Goal: Check status: Check status

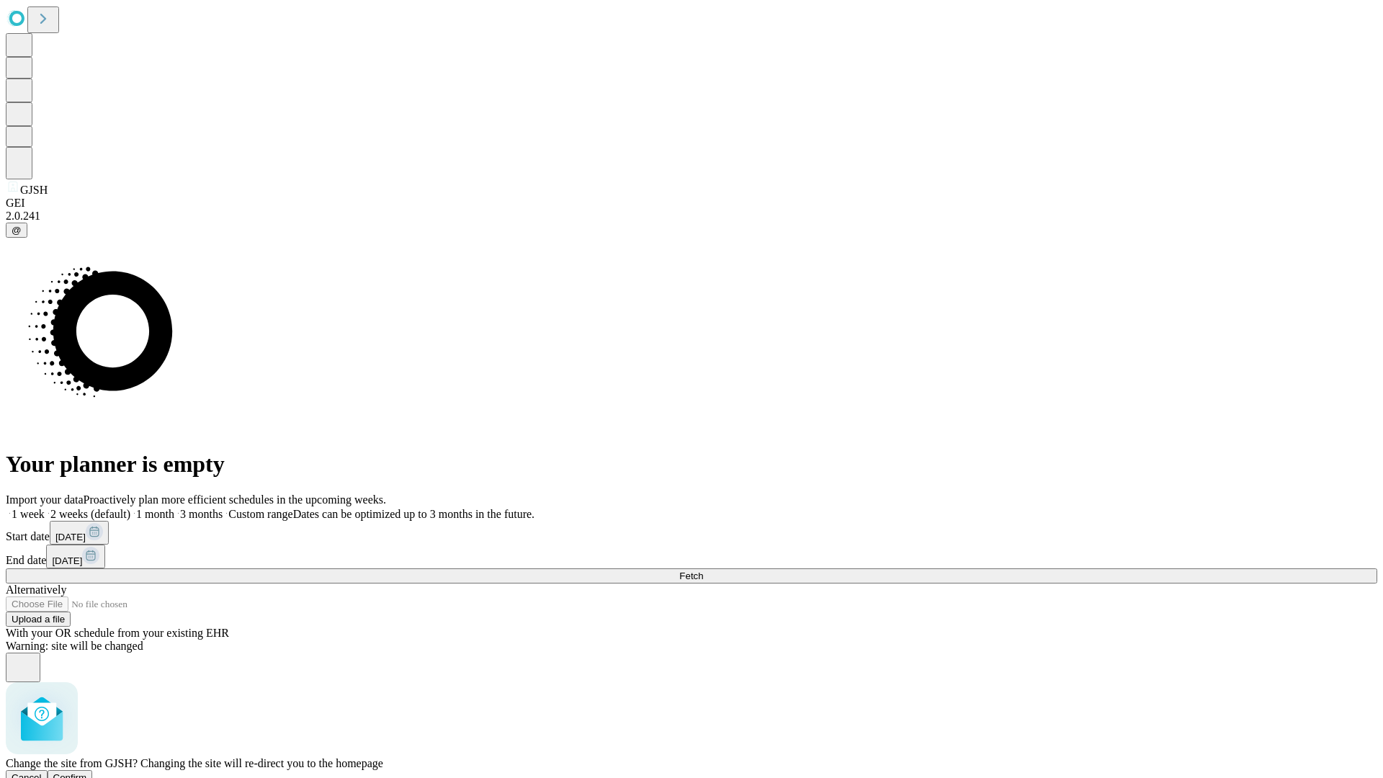
click at [87, 772] on span "Confirm" at bounding box center [70, 777] width 34 height 11
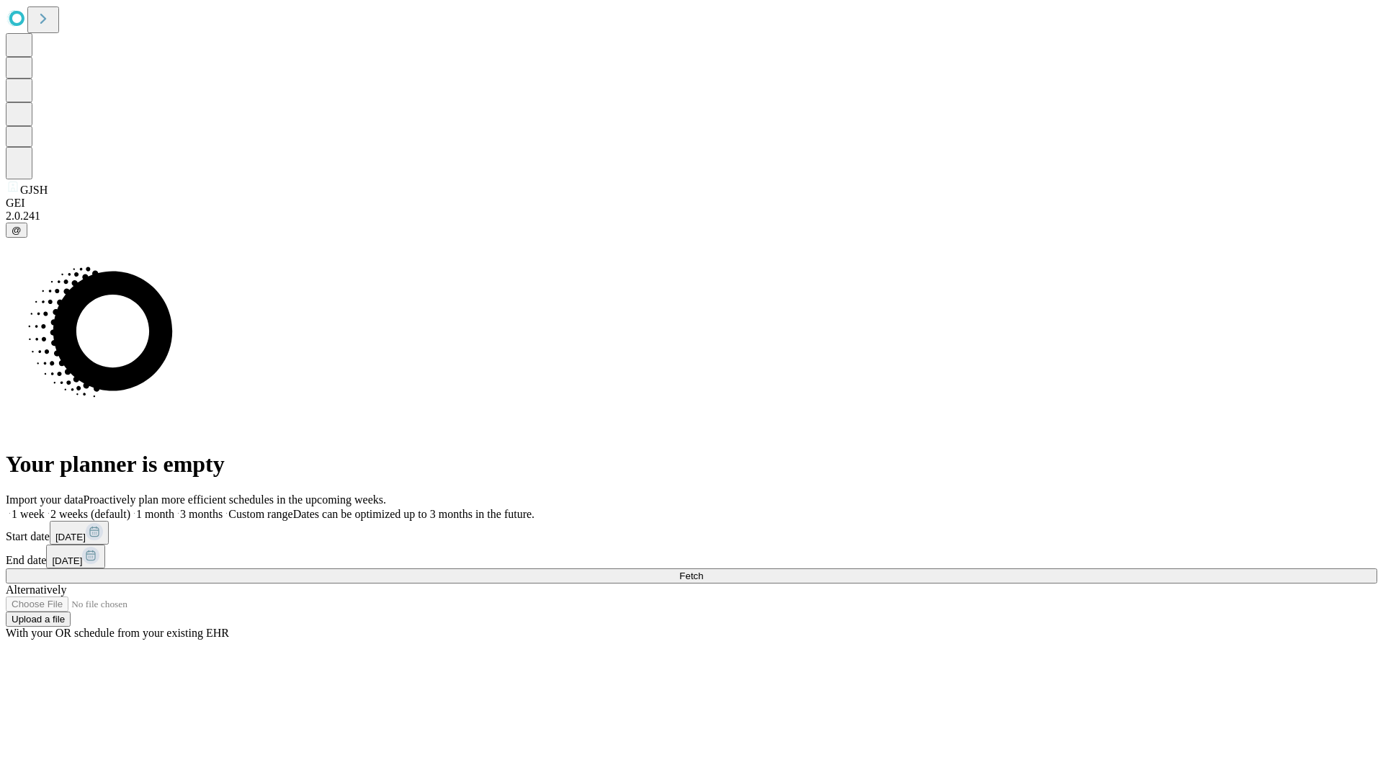
click at [174, 508] on label "1 month" at bounding box center [152, 514] width 44 height 12
click at [703, 571] on span "Fetch" at bounding box center [691, 576] width 24 height 11
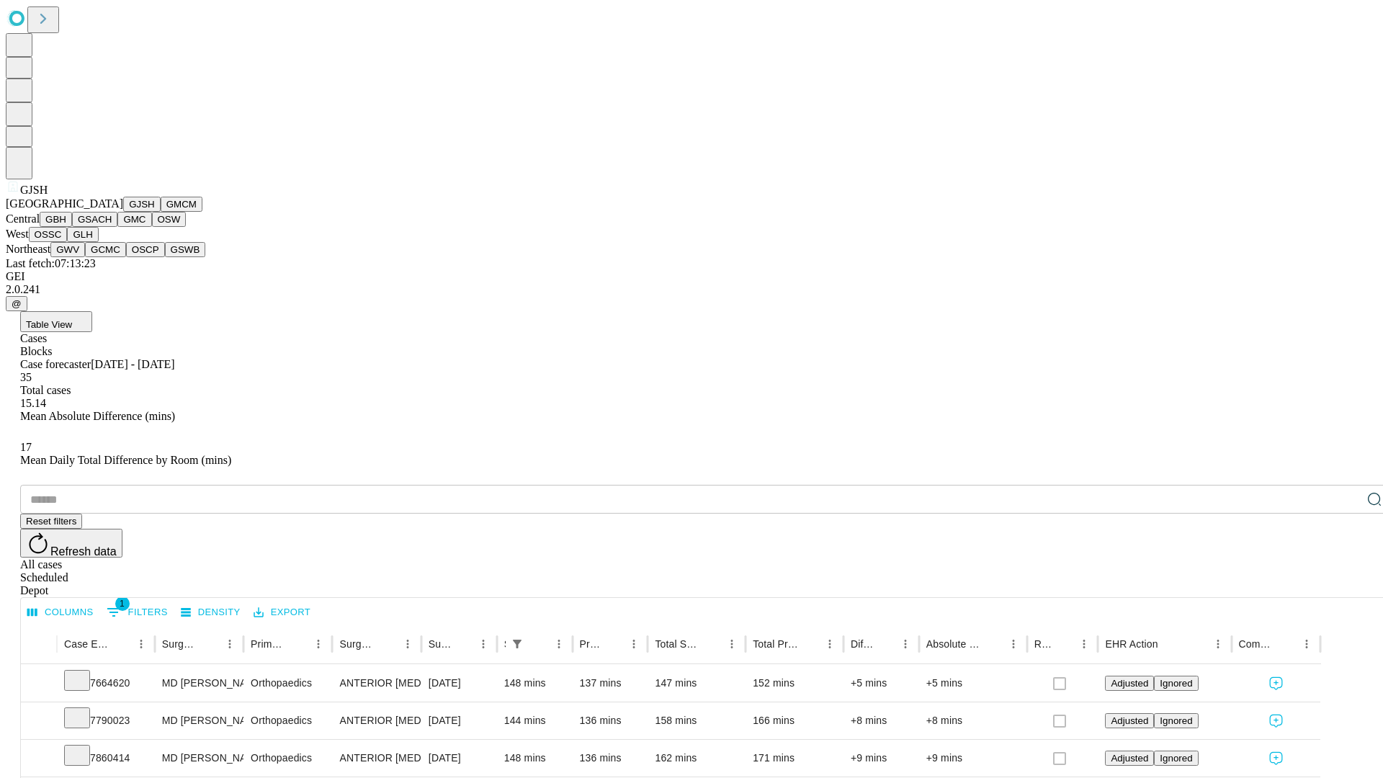
click at [161, 212] on button "GMCM" at bounding box center [182, 204] width 42 height 15
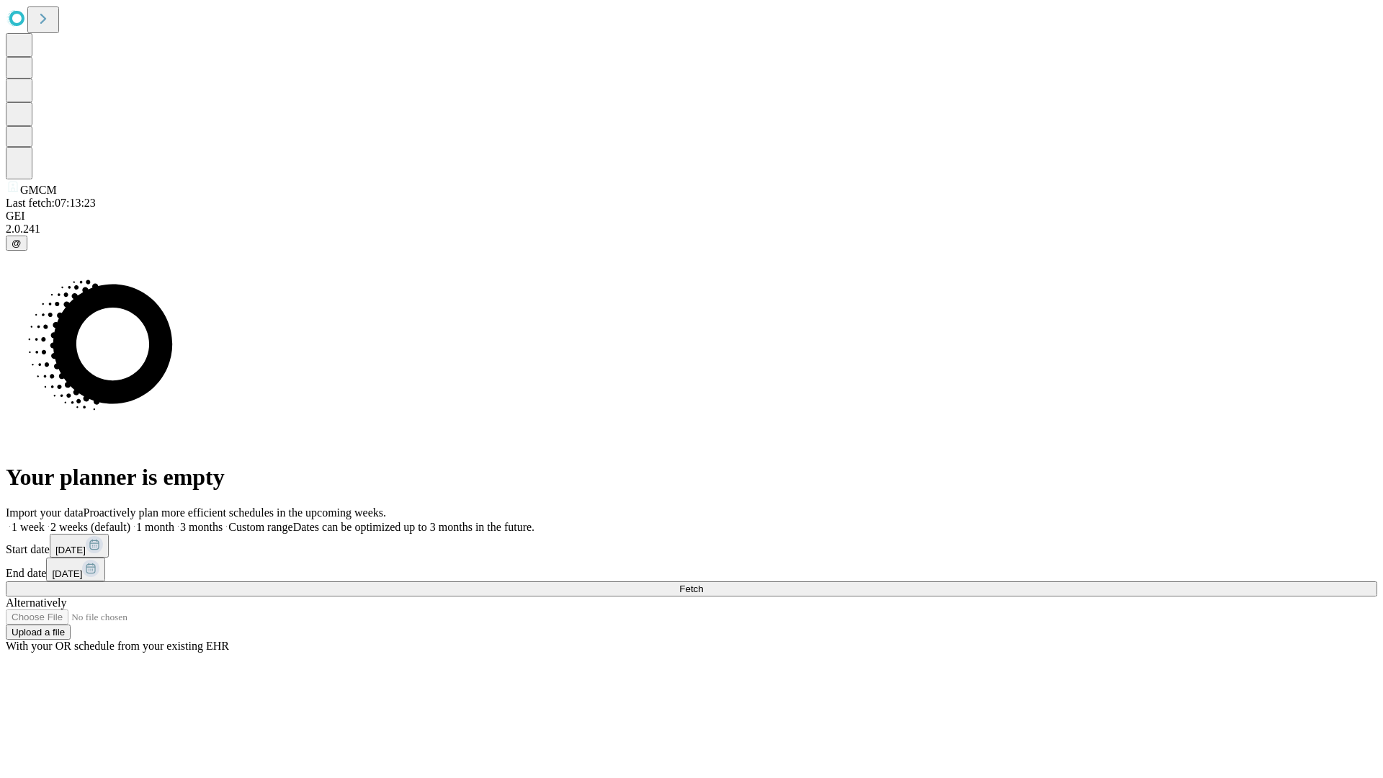
click at [174, 521] on label "1 month" at bounding box center [152, 527] width 44 height 12
click at [703, 583] on span "Fetch" at bounding box center [691, 588] width 24 height 11
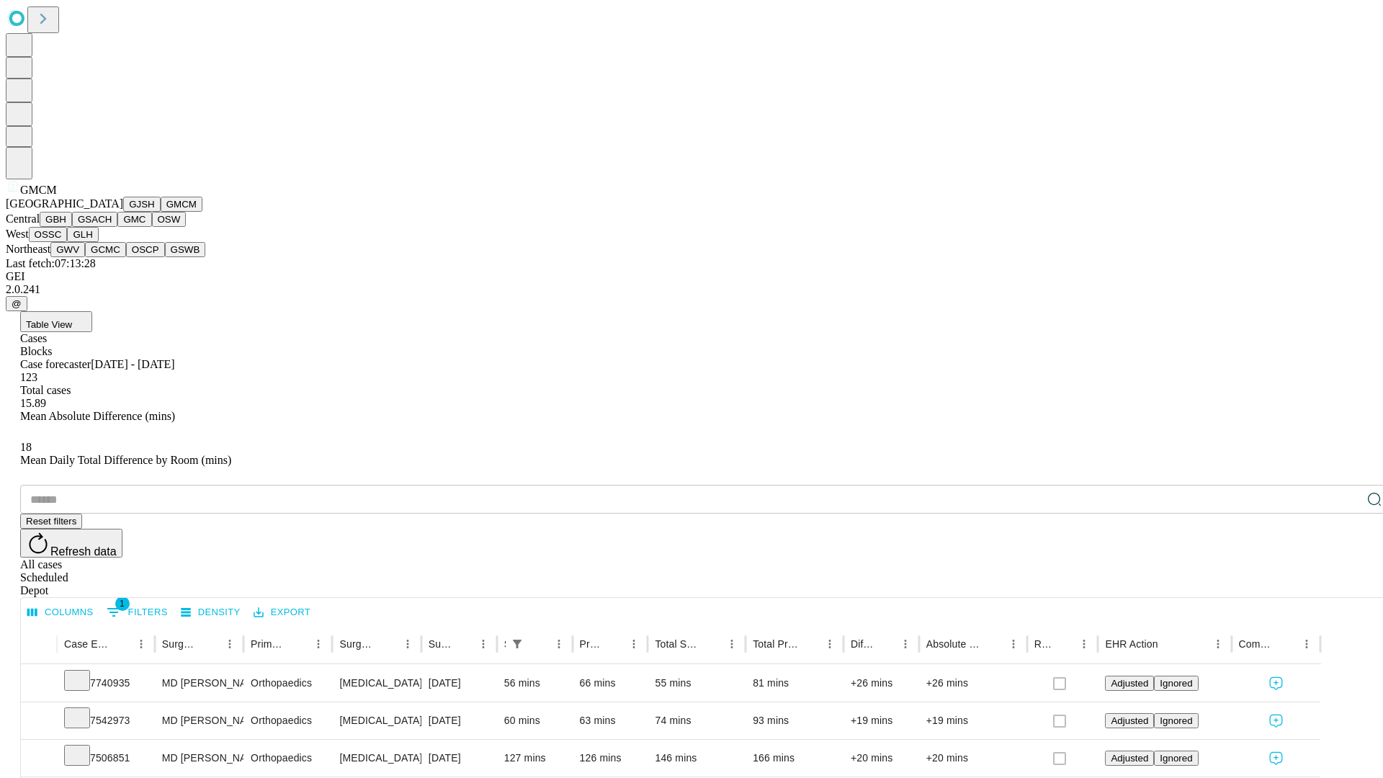
click at [72, 227] on button "GBH" at bounding box center [56, 219] width 32 height 15
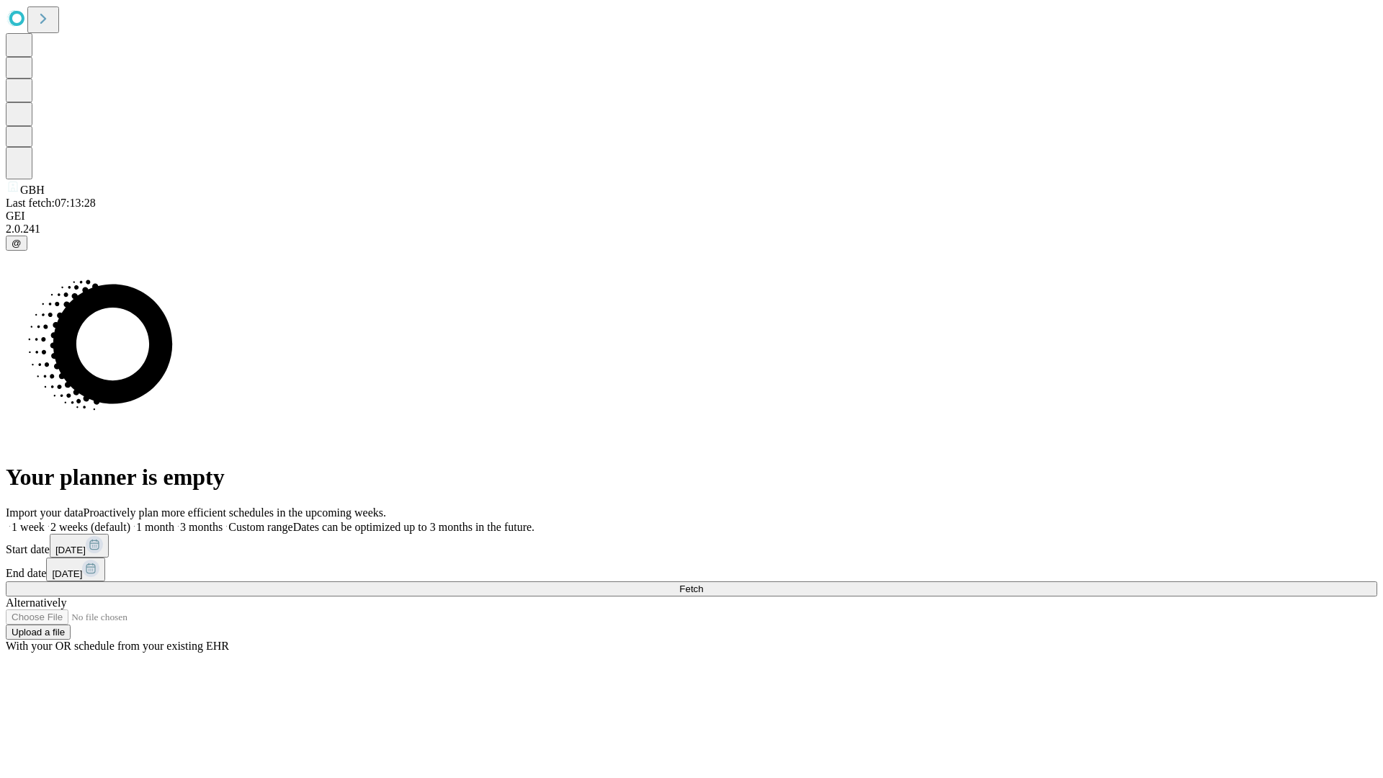
click at [703, 583] on span "Fetch" at bounding box center [691, 588] width 24 height 11
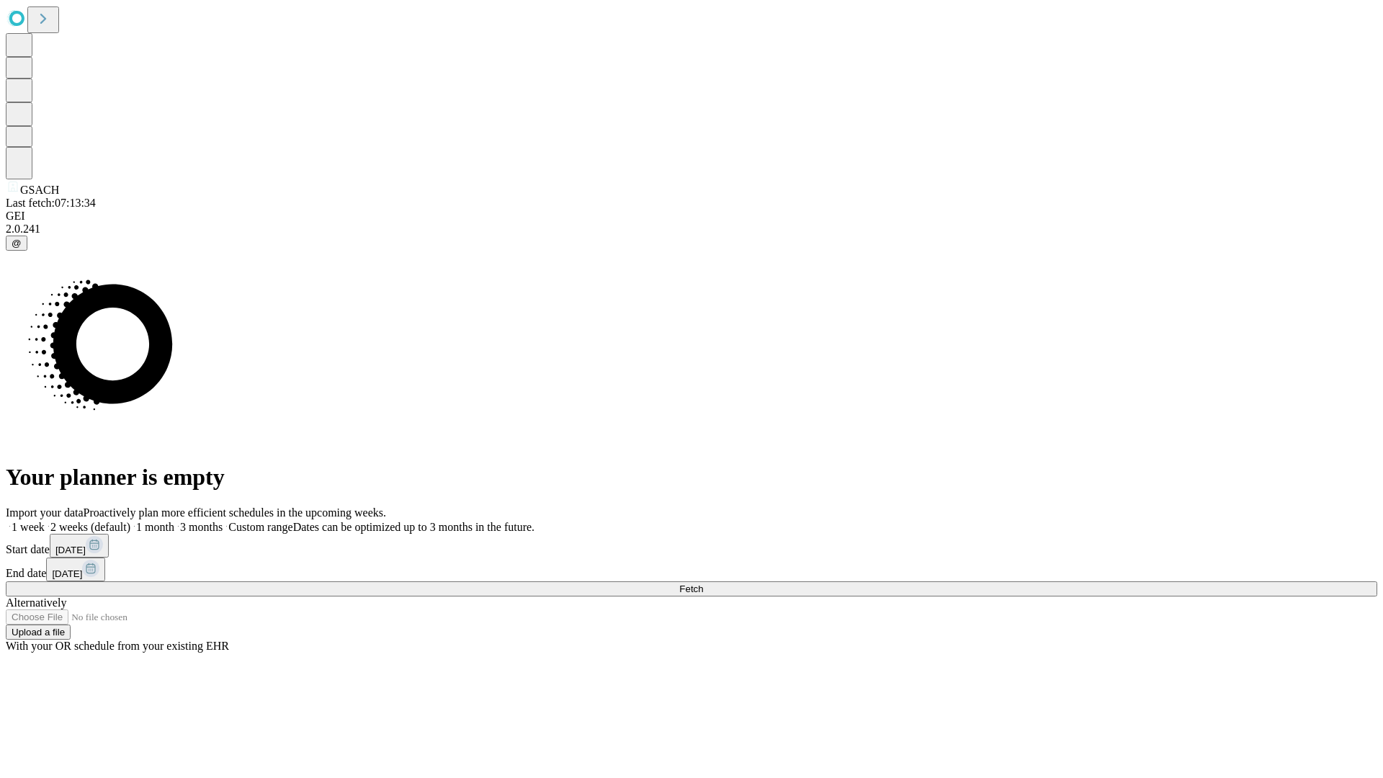
click at [174, 521] on label "1 month" at bounding box center [152, 527] width 44 height 12
click at [703, 583] on span "Fetch" at bounding box center [691, 588] width 24 height 11
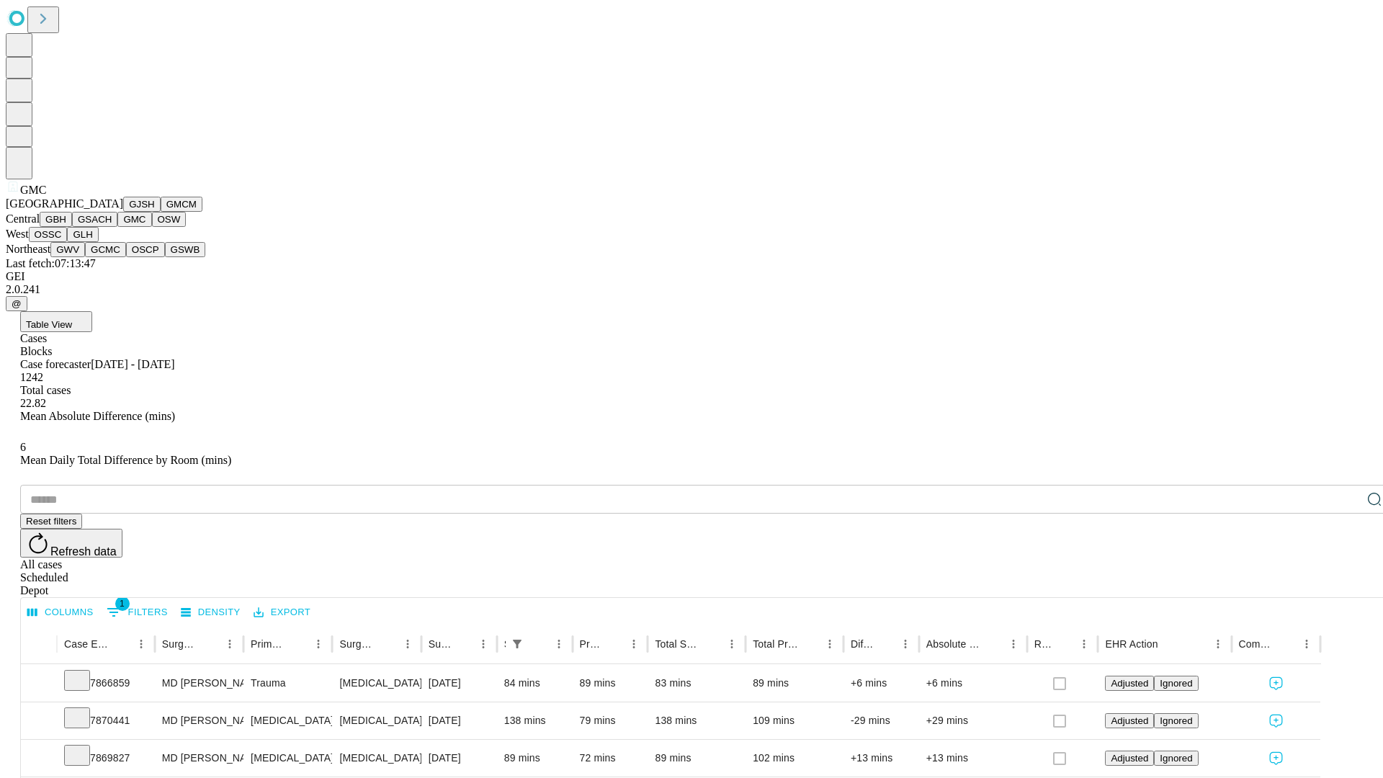
click at [152, 227] on button "OSW" at bounding box center [169, 219] width 35 height 15
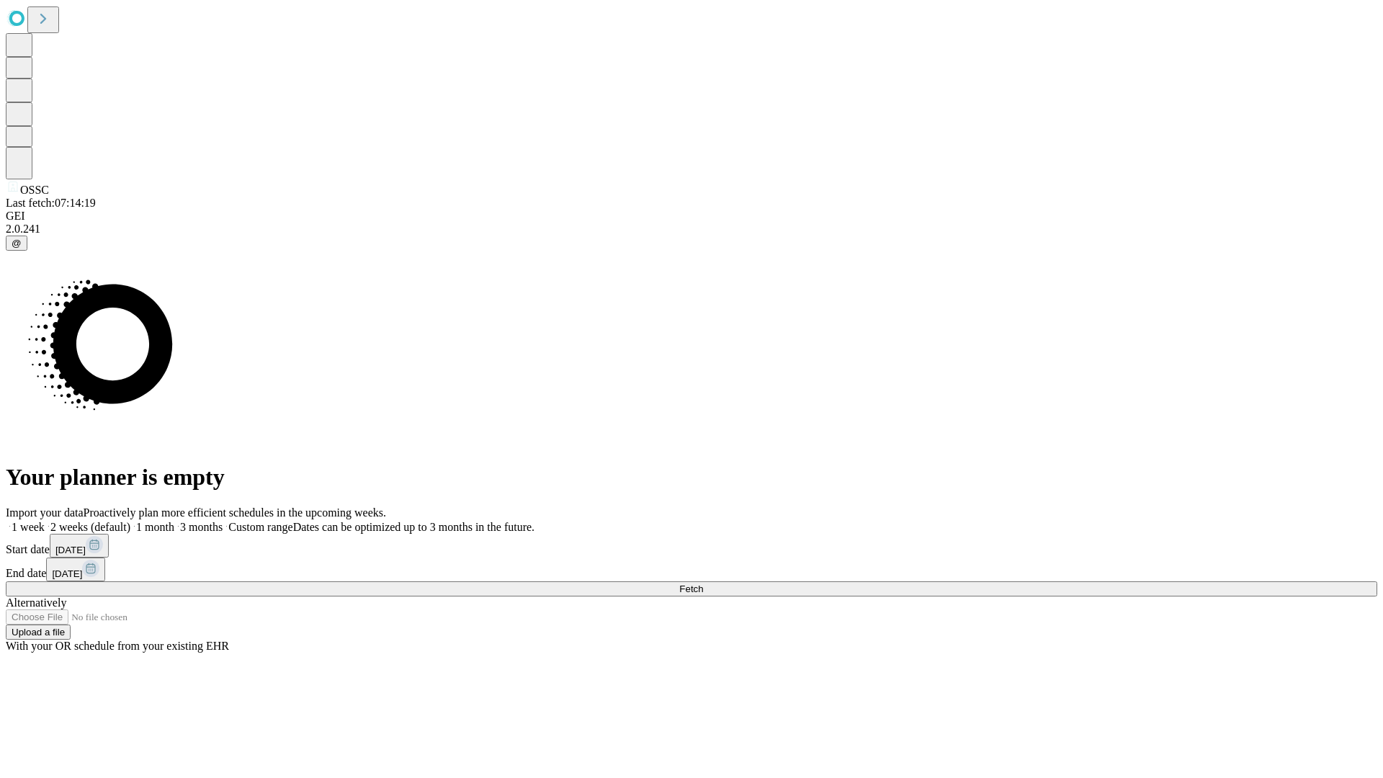
click at [174, 521] on label "1 month" at bounding box center [152, 527] width 44 height 12
click at [703, 583] on span "Fetch" at bounding box center [691, 588] width 24 height 11
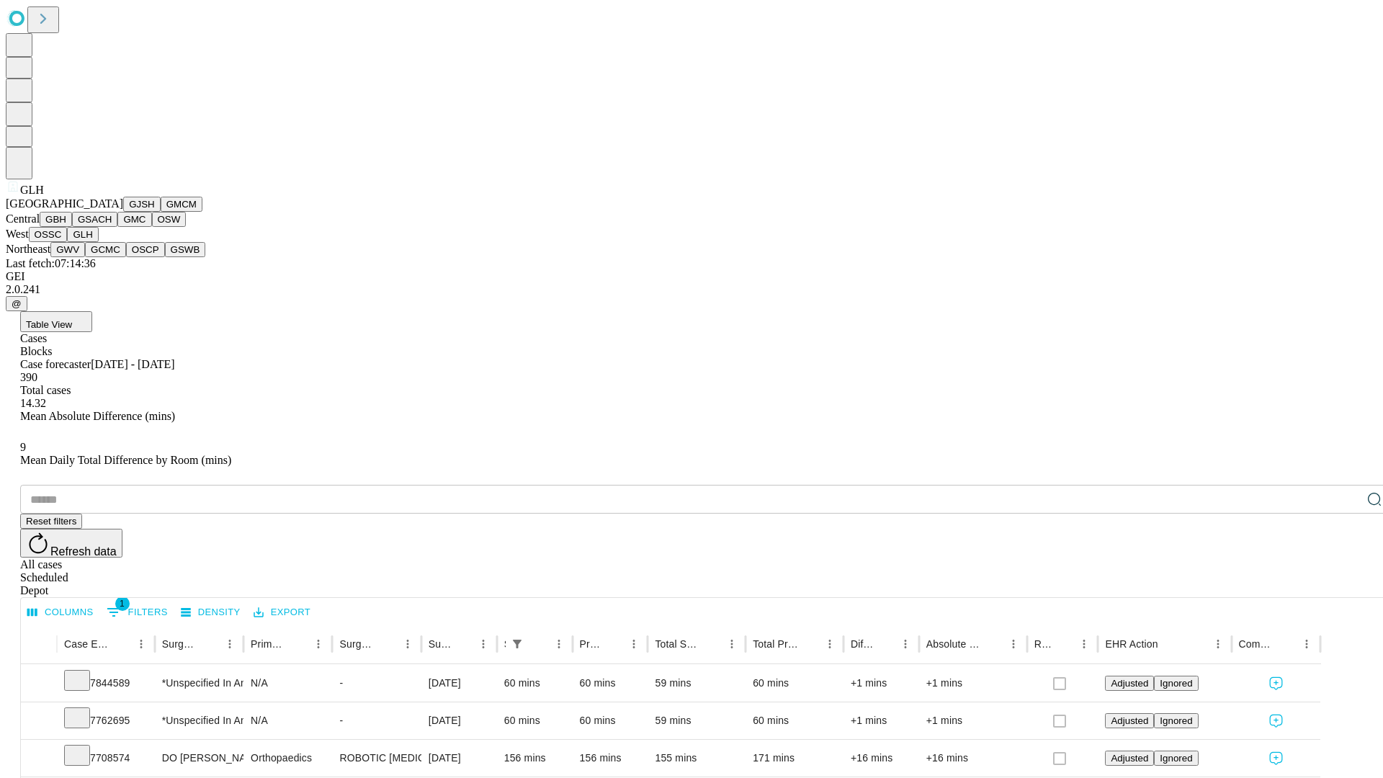
click at [85, 257] on button "GWV" at bounding box center [67, 249] width 35 height 15
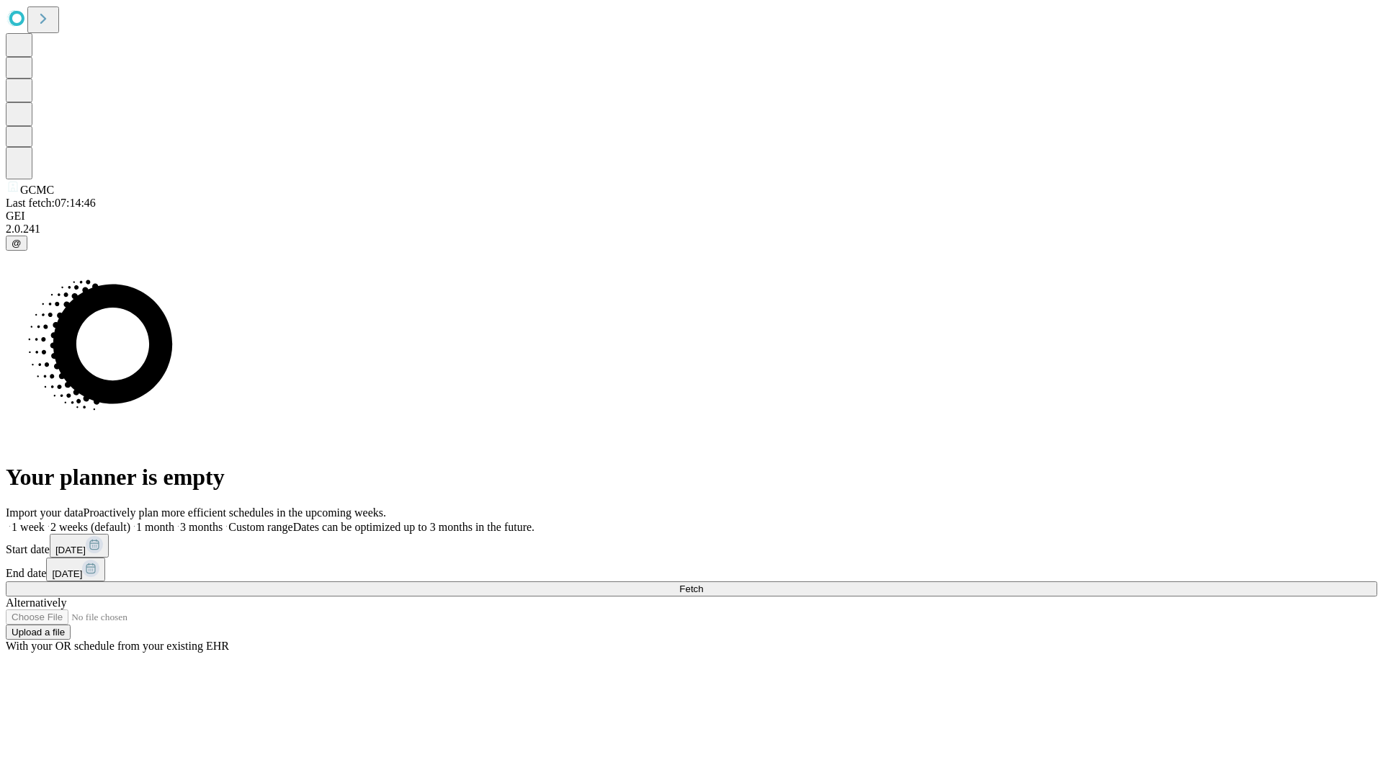
click at [703, 583] on span "Fetch" at bounding box center [691, 588] width 24 height 11
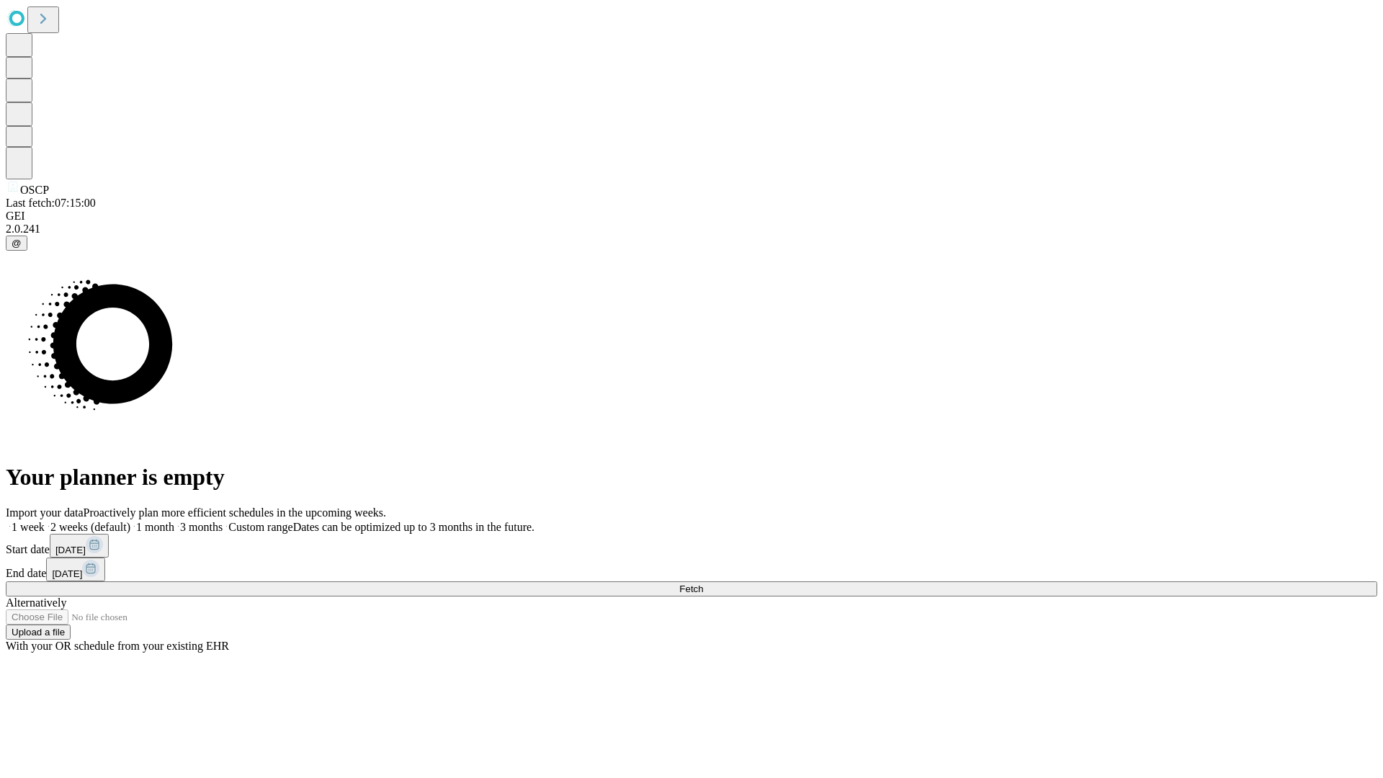
click at [174, 521] on label "1 month" at bounding box center [152, 527] width 44 height 12
click at [703, 583] on span "Fetch" at bounding box center [691, 588] width 24 height 11
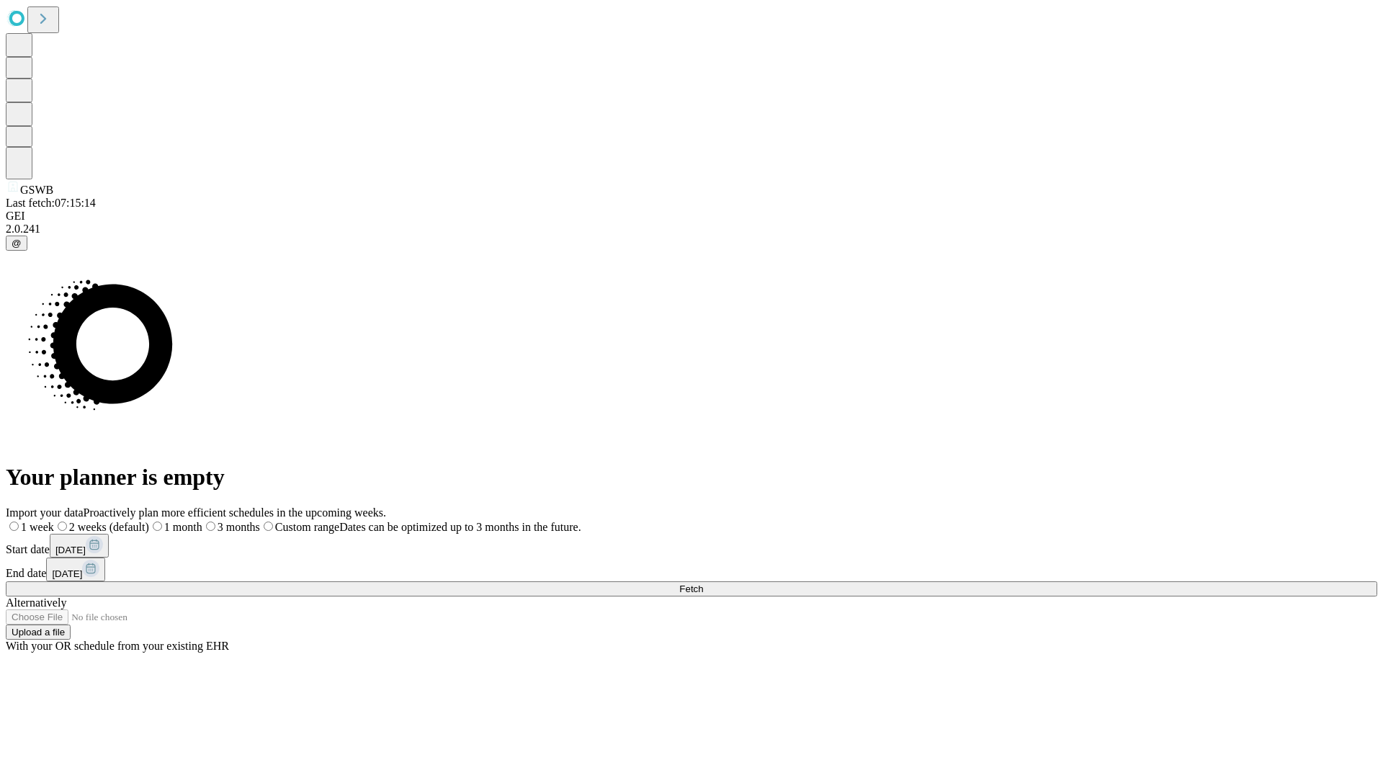
click at [703, 583] on span "Fetch" at bounding box center [691, 588] width 24 height 11
